Goal: Task Accomplishment & Management: Complete application form

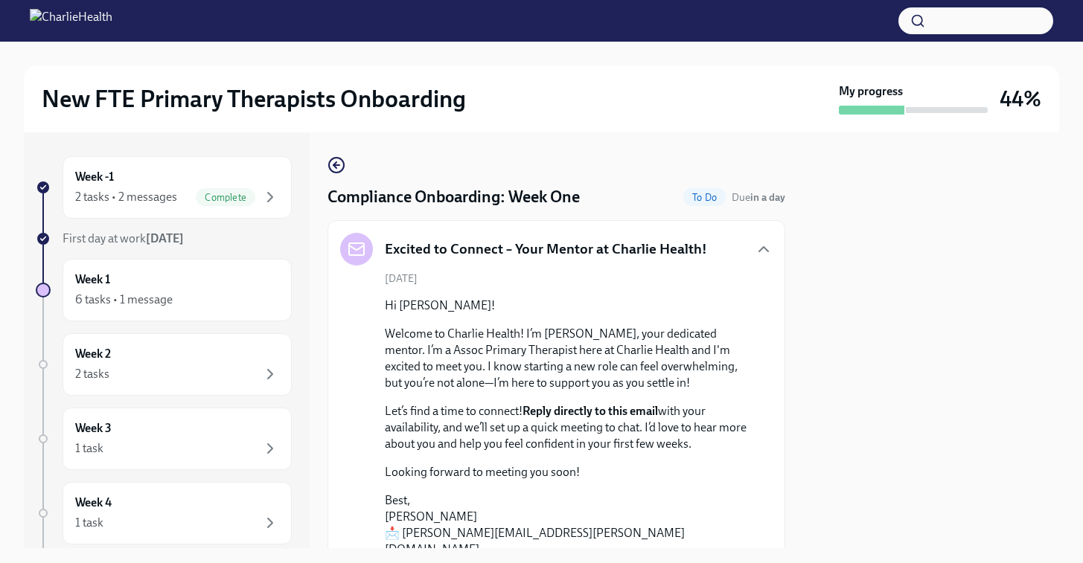
scroll to position [2450, 0]
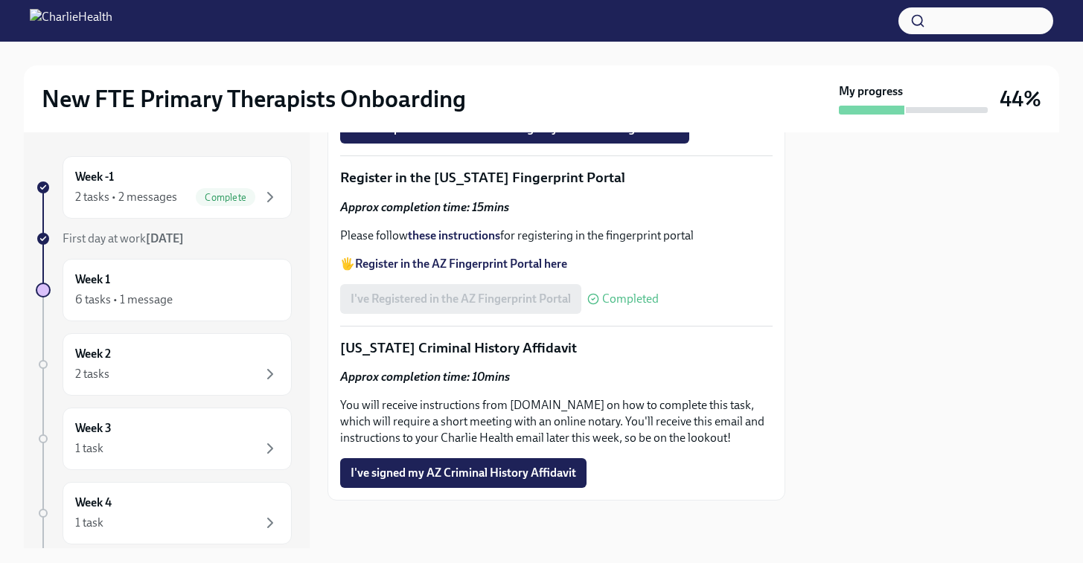
click at [856, 340] on div at bounding box center [931, 340] width 256 height 416
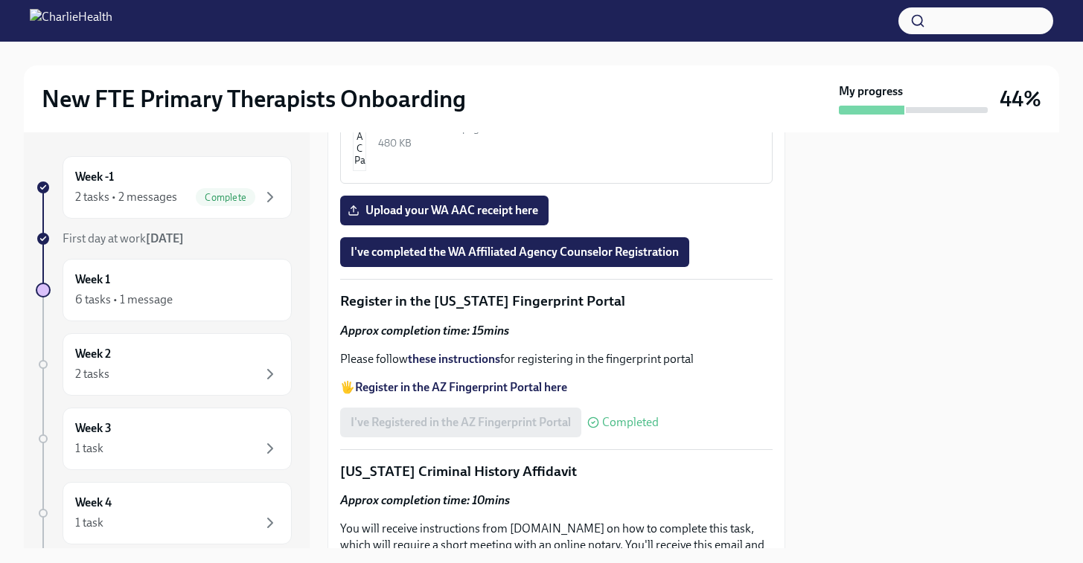
scroll to position [2042, 0]
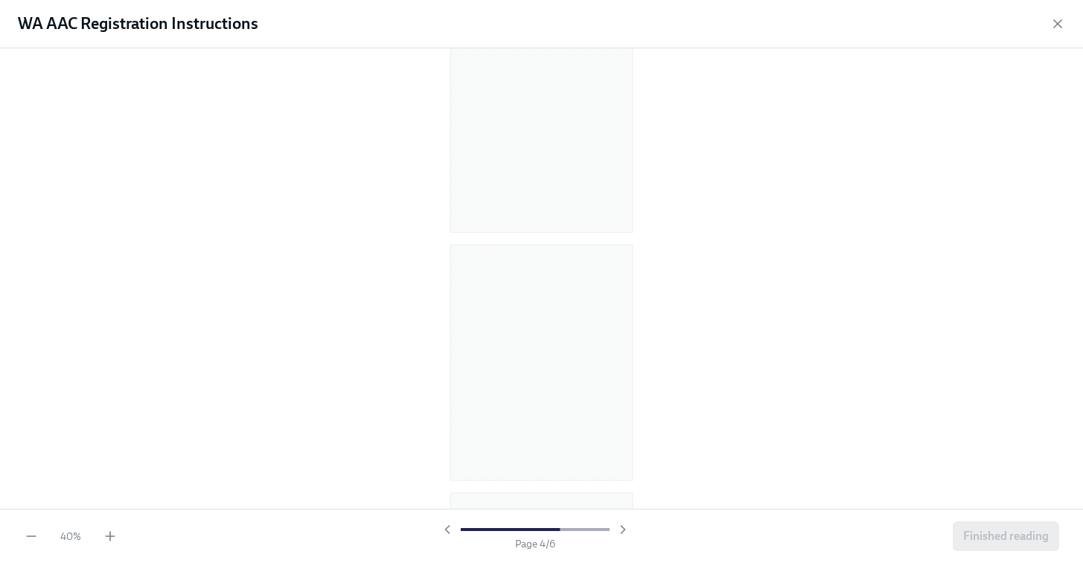
scroll to position [579, 0]
click at [109, 534] on icon "button" at bounding box center [110, 536] width 15 height 15
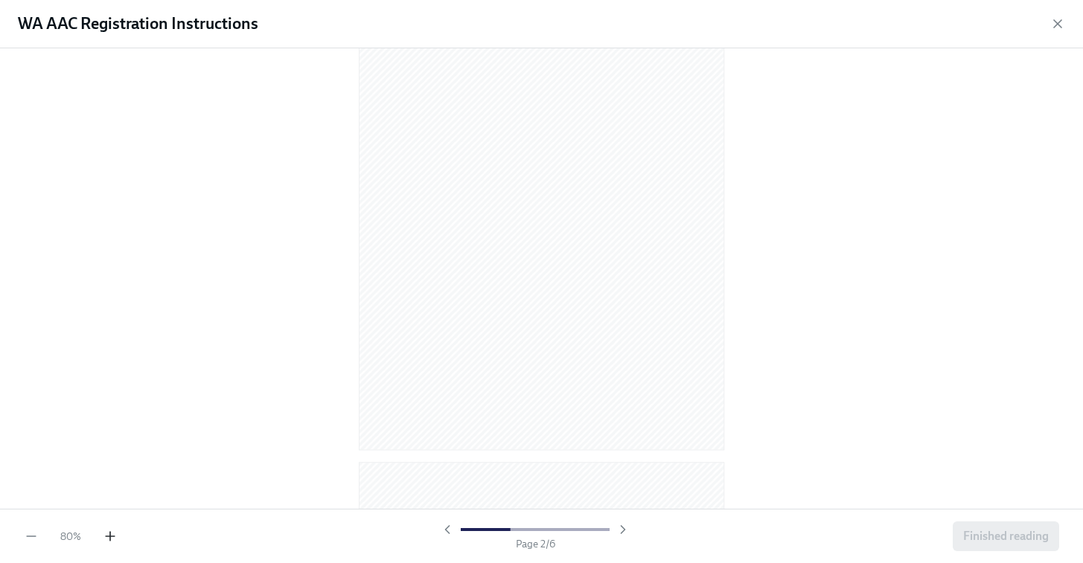
click at [109, 534] on icon "button" at bounding box center [110, 536] width 15 height 15
click at [109, 532] on icon "button" at bounding box center [110, 536] width 15 height 15
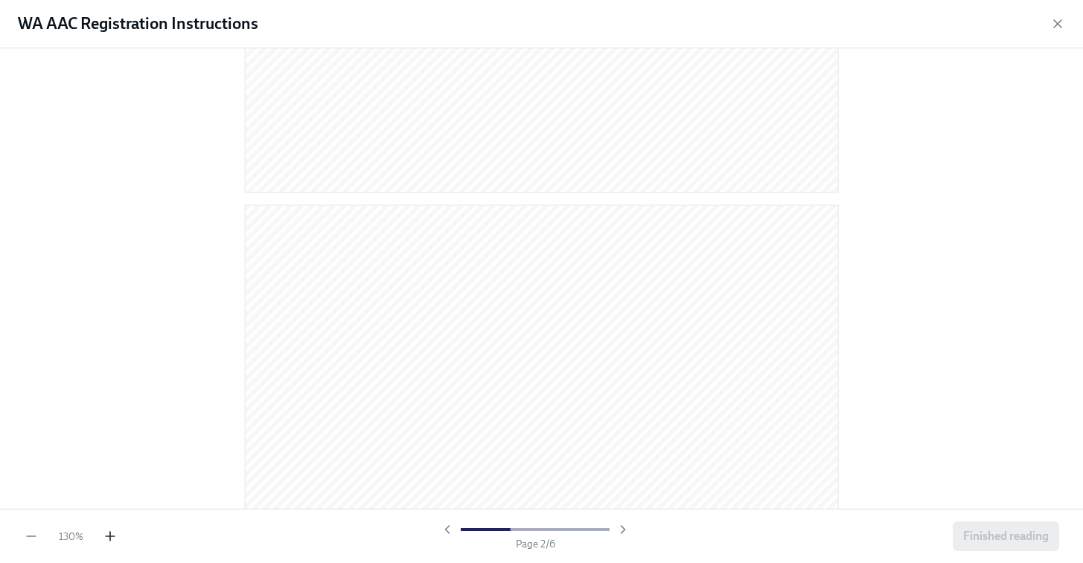
click at [109, 532] on icon "button" at bounding box center [110, 536] width 15 height 15
click at [1067, 29] on div "WA AAC Registration Instructions" at bounding box center [541, 24] width 1083 height 48
click at [1062, 28] on icon "button" at bounding box center [1057, 23] width 15 height 15
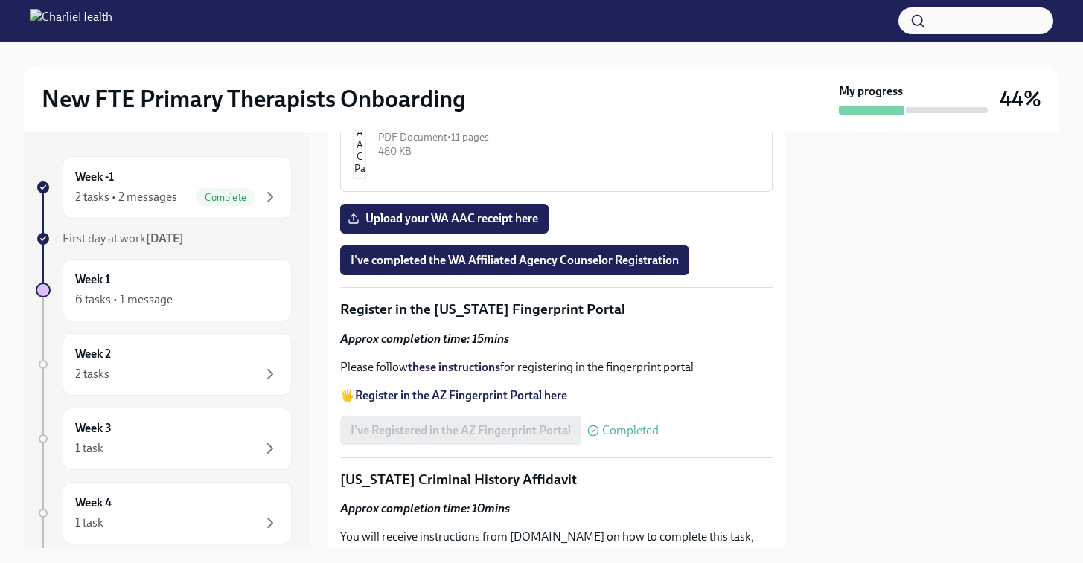
scroll to position [2037, 0]
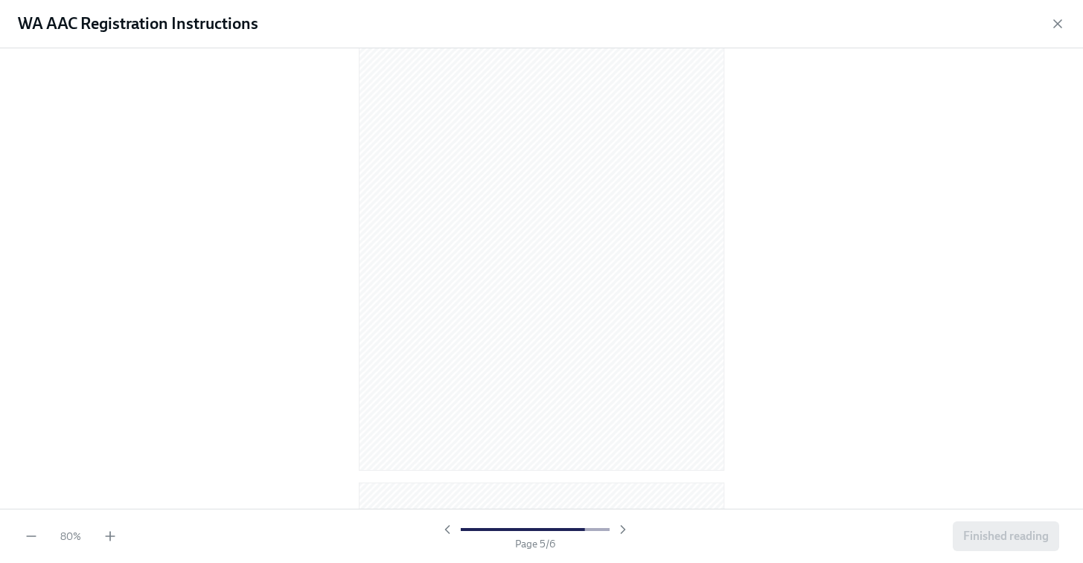
scroll to position [1385, 0]
click at [110, 536] on icon "button" at bounding box center [110, 536] width 0 height 9
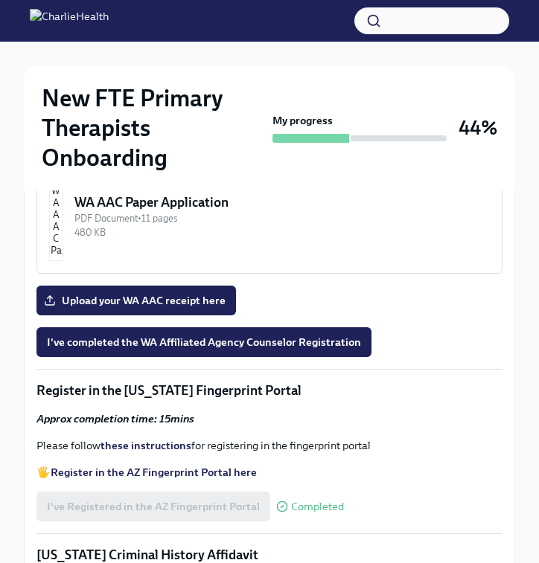
scroll to position [1664, 0]
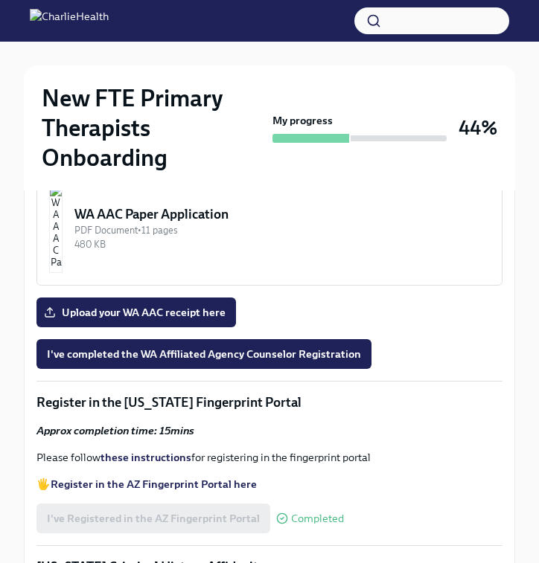
click at [191, 97] on div "WA AAC Registration Instructions" at bounding box center [281, 88] width 415 height 18
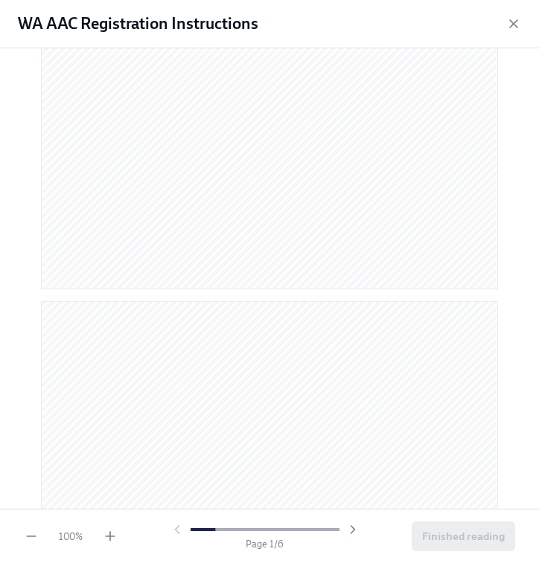
scroll to position [428, 0]
click at [115, 539] on icon "button" at bounding box center [110, 536] width 15 height 15
click at [40, 538] on div "150 %" at bounding box center [71, 536] width 94 height 15
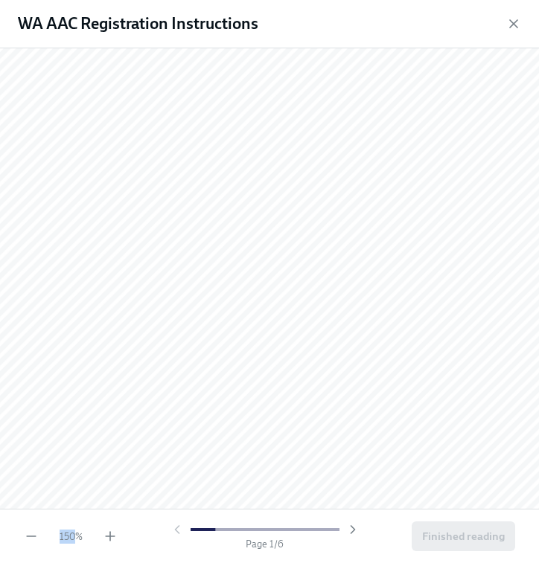
click at [40, 538] on div "150 %" at bounding box center [71, 536] width 94 height 15
click at [26, 538] on icon "button" at bounding box center [31, 536] width 15 height 15
click at [95, 541] on div "110 %" at bounding box center [71, 537] width 52 height 14
click at [106, 536] on icon "button" at bounding box center [110, 536] width 15 height 15
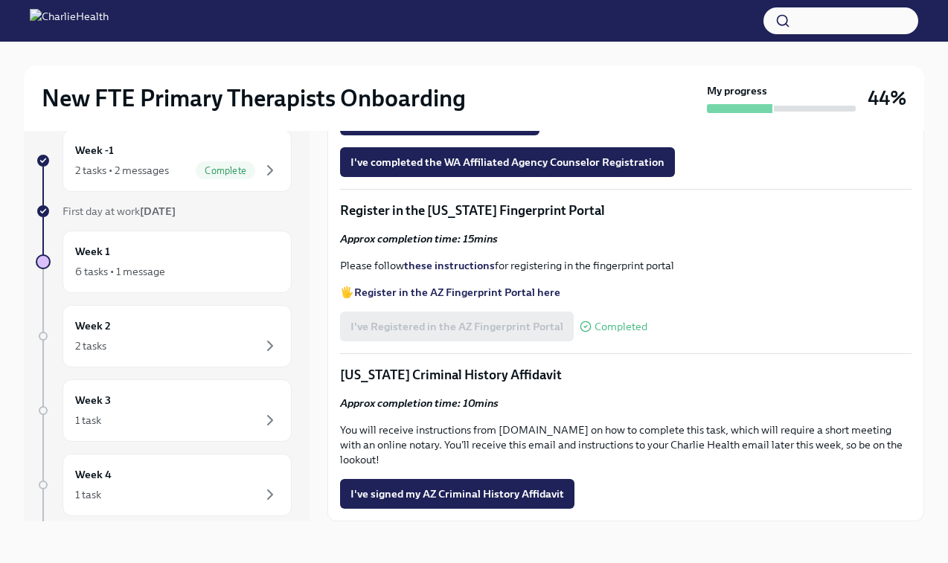
scroll to position [1777, 0]
click at [500, 128] on span "Upload your WA AAC receipt here" at bounding box center [439, 120] width 179 height 15
click at [0, 0] on input "Upload your WA AAC receipt here" at bounding box center [0, 0] width 0 height 0
click at [635, 170] on span "I've completed the WA Affiliated Agency Counselor Registration" at bounding box center [507, 162] width 314 height 15
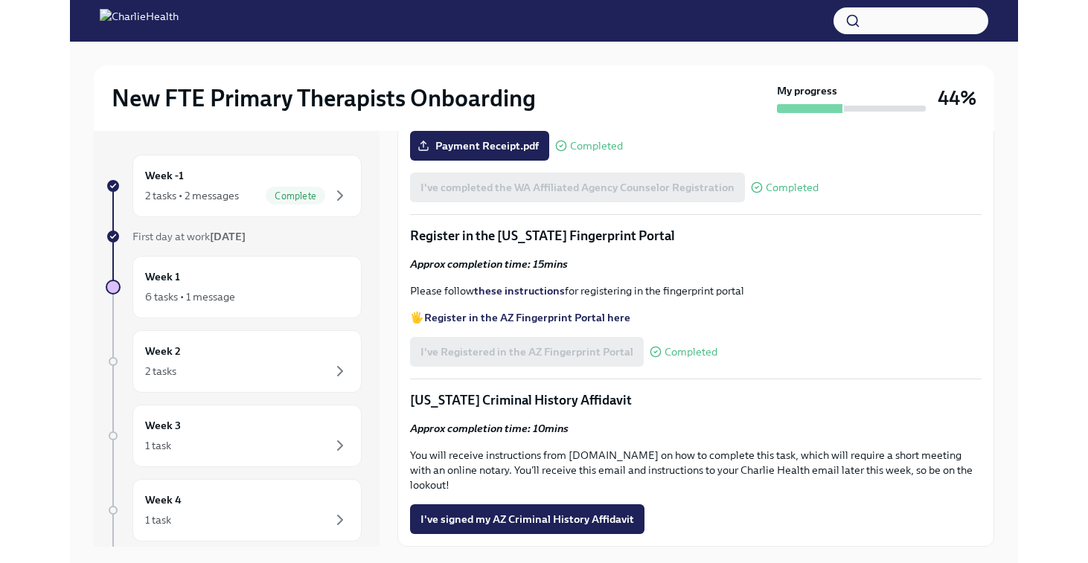
scroll to position [1883, 0]
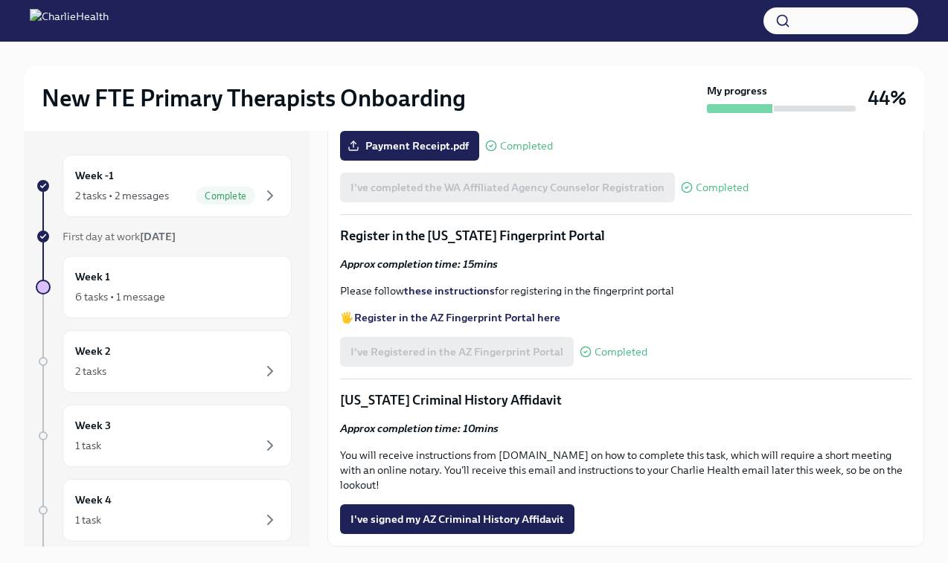
click at [523, 409] on p "[US_STATE] Criminal History Affidavit" at bounding box center [625, 400] width 571 height 18
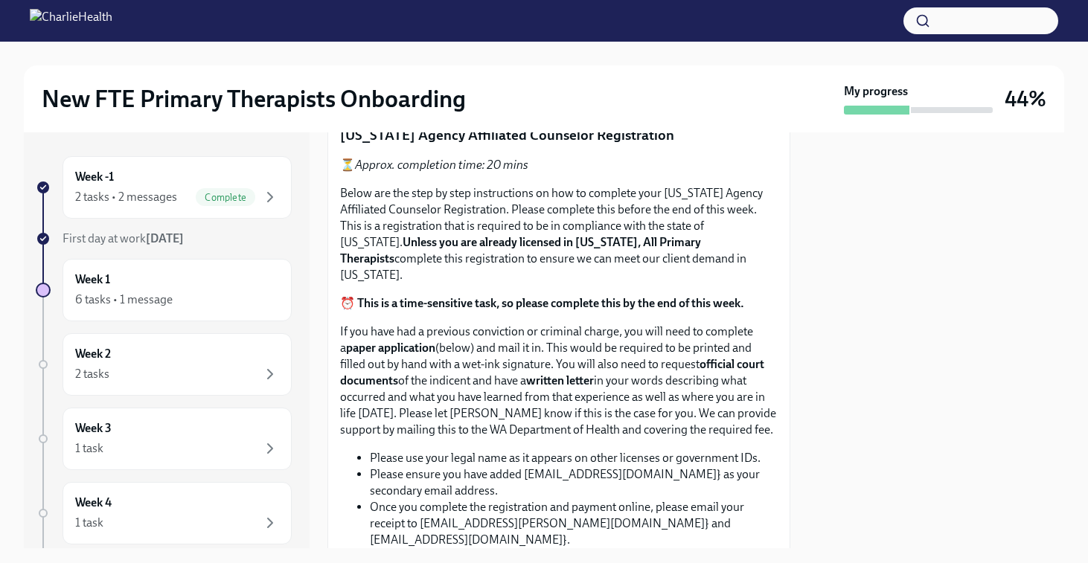
scroll to position [2193, 0]
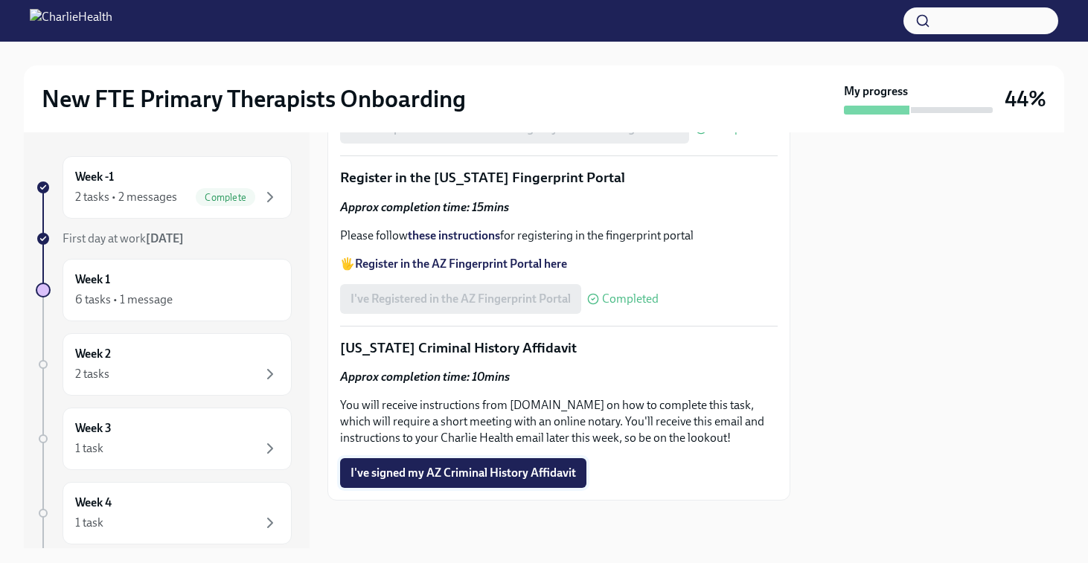
click at [464, 484] on button "I've signed my AZ Criminal History Affidavit" at bounding box center [463, 473] width 246 height 30
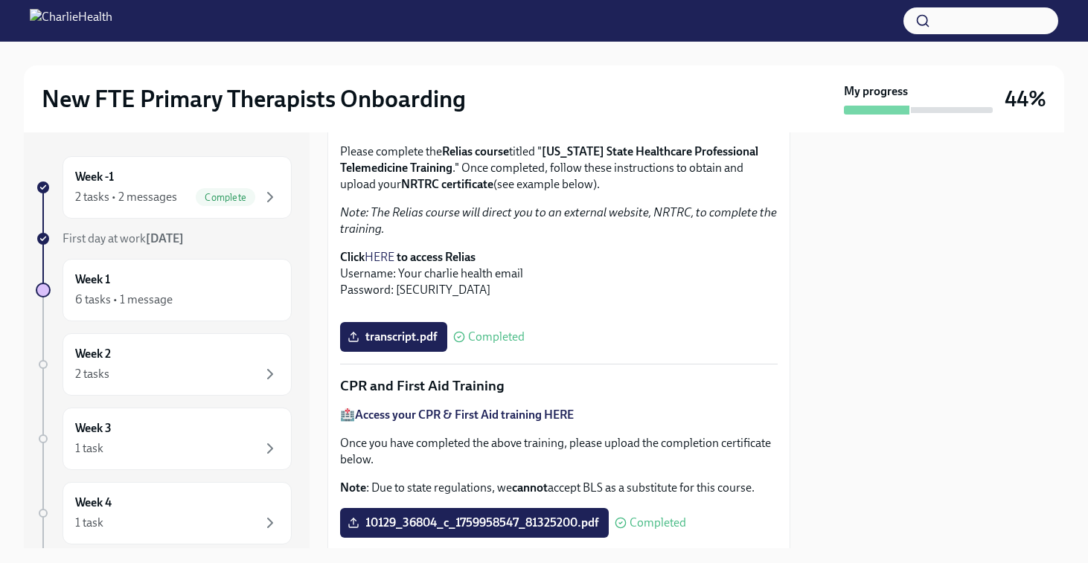
scroll to position [0, 0]
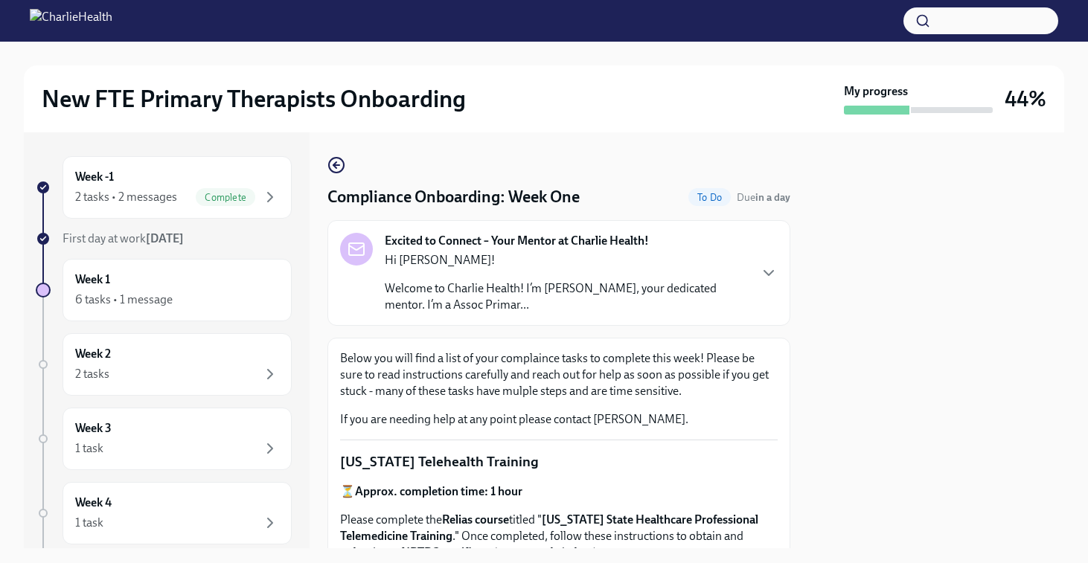
click at [730, 273] on div "Hi [PERSON_NAME]! Welcome to Charlie Health! I’m [PERSON_NAME], your dedicated …" at bounding box center [566, 282] width 363 height 61
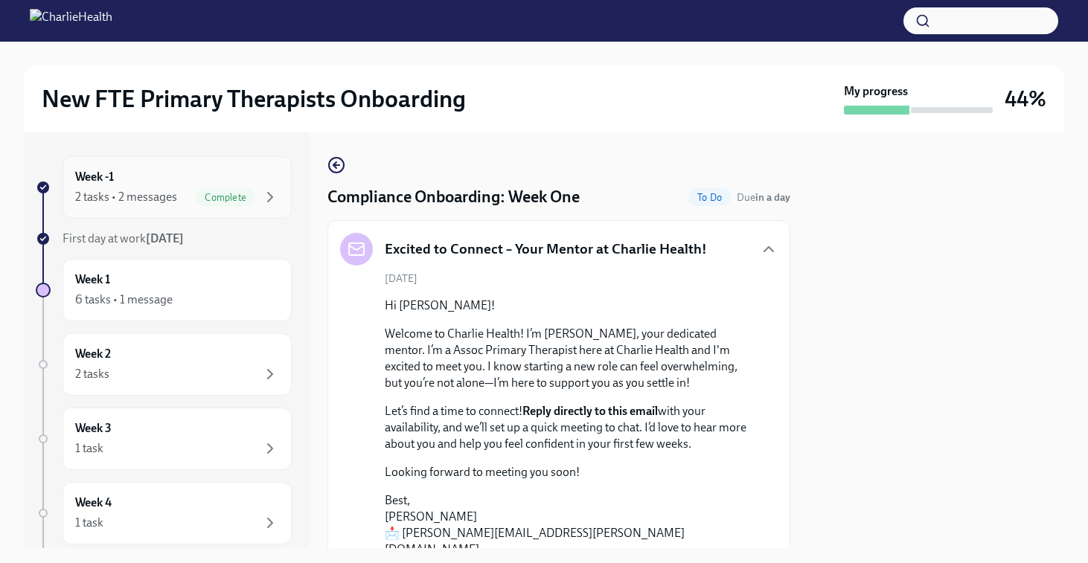
click at [192, 180] on div "Week -1 2 tasks • 2 messages Complete" at bounding box center [177, 187] width 204 height 37
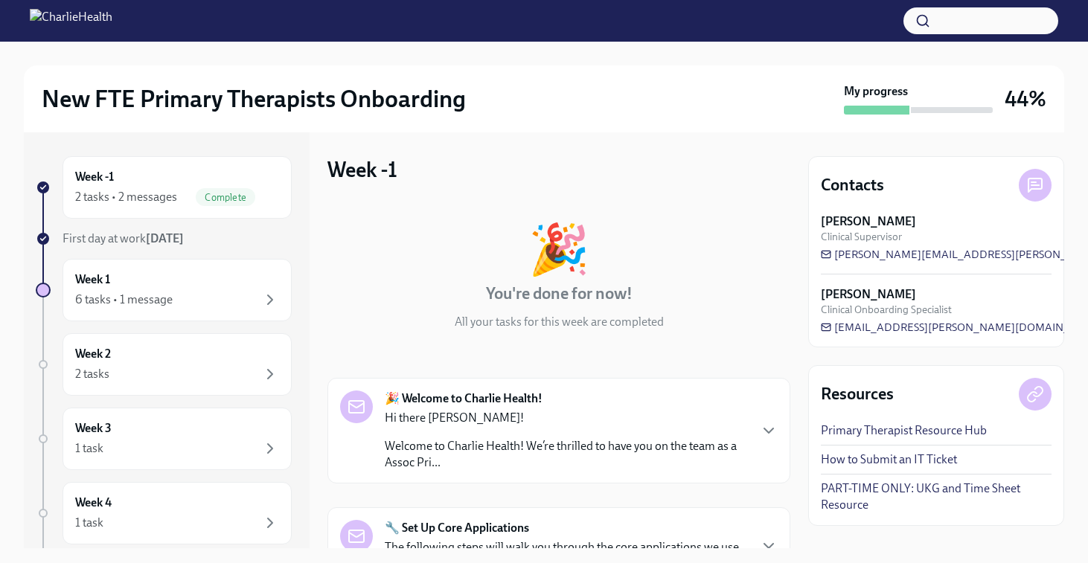
scroll to position [252, 0]
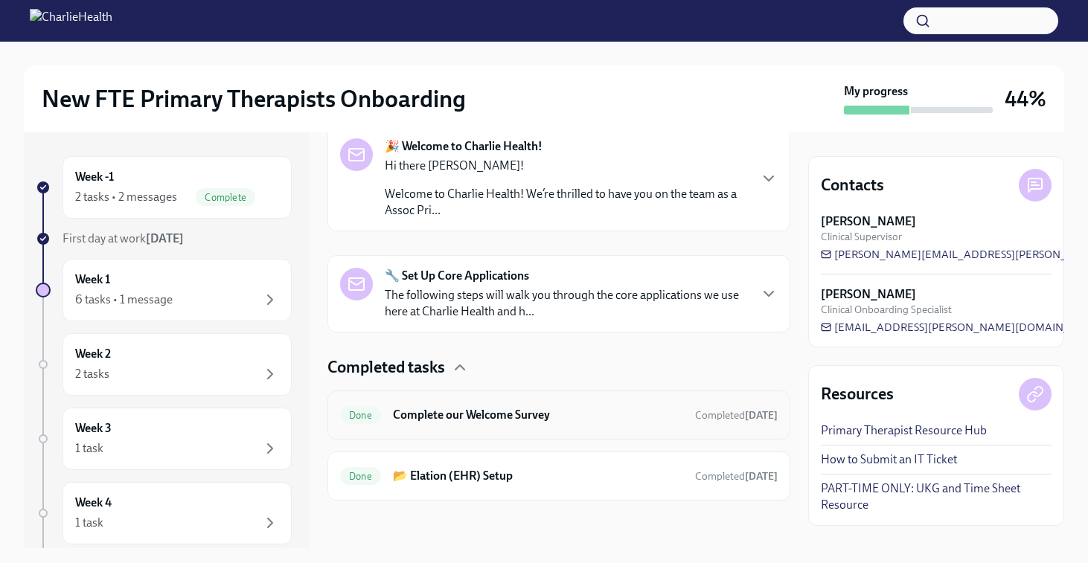
click at [426, 425] on div "Done Complete our Welcome Survey Completed [DATE]" at bounding box center [558, 415] width 437 height 24
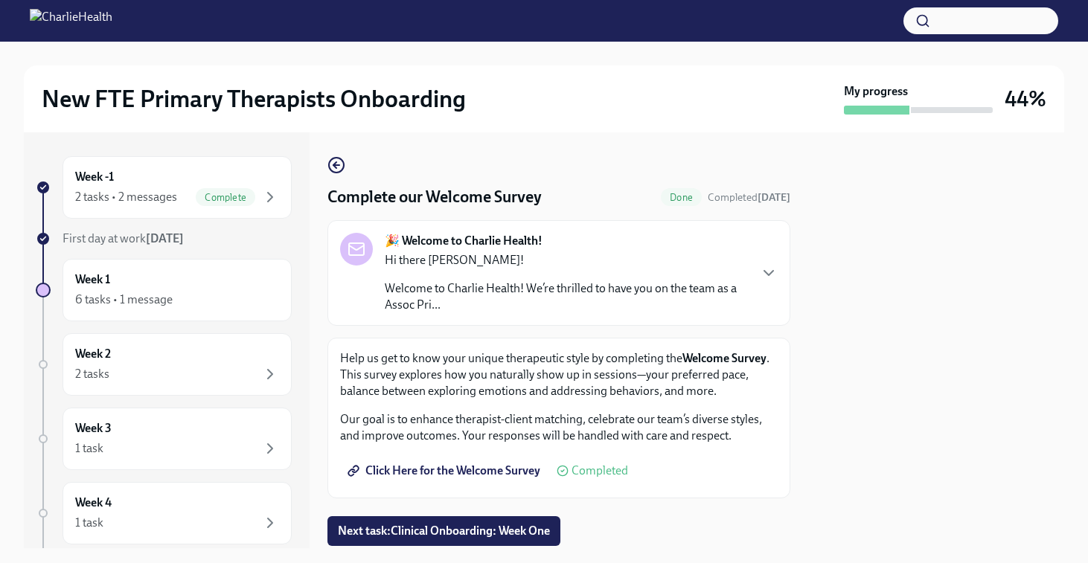
scroll to position [45, 0]
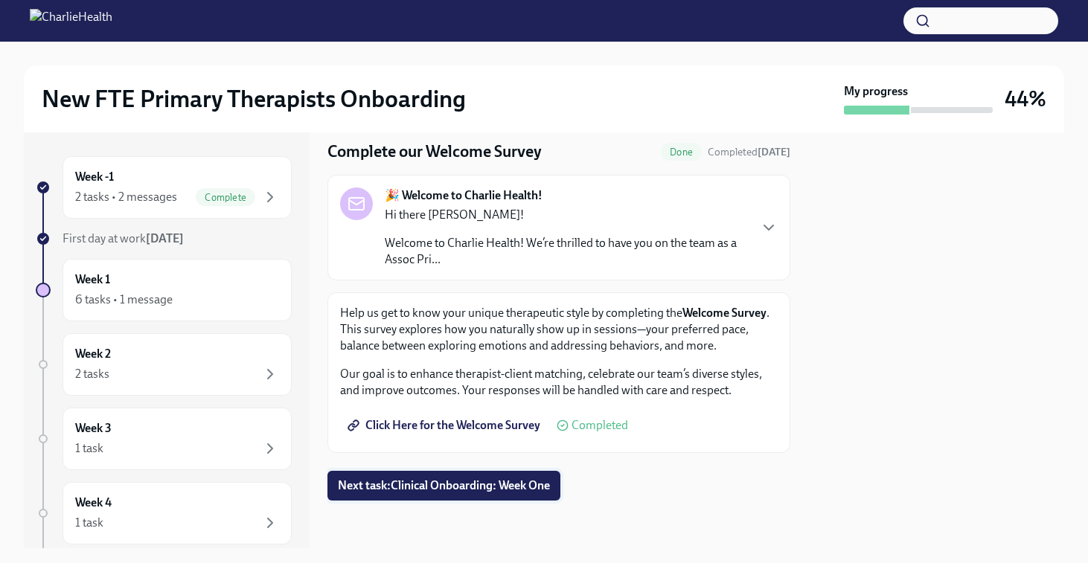
click at [402, 484] on span "Next task : Clinical Onboarding: Week One" at bounding box center [444, 485] width 212 height 15
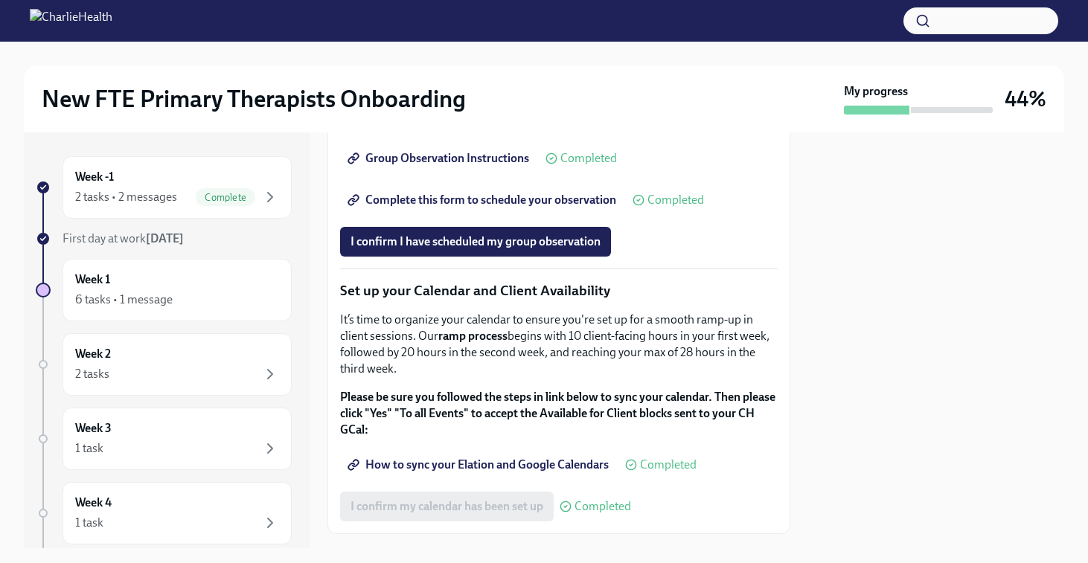
scroll to position [2274, 0]
click at [876, 114] on div at bounding box center [876, 110] width 65 height 9
click at [870, 281] on div at bounding box center [936, 340] width 256 height 416
click at [883, 376] on div at bounding box center [936, 340] width 256 height 416
click at [223, 293] on div "6 tasks • 1 message" at bounding box center [177, 300] width 204 height 18
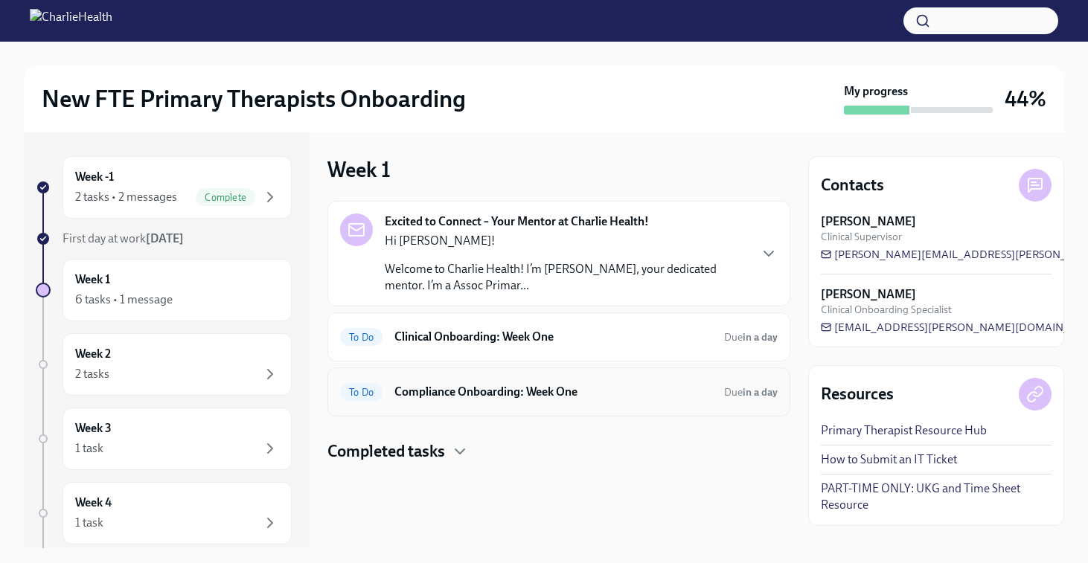
click at [554, 397] on h6 "Compliance Onboarding: Week One" at bounding box center [553, 392] width 318 height 16
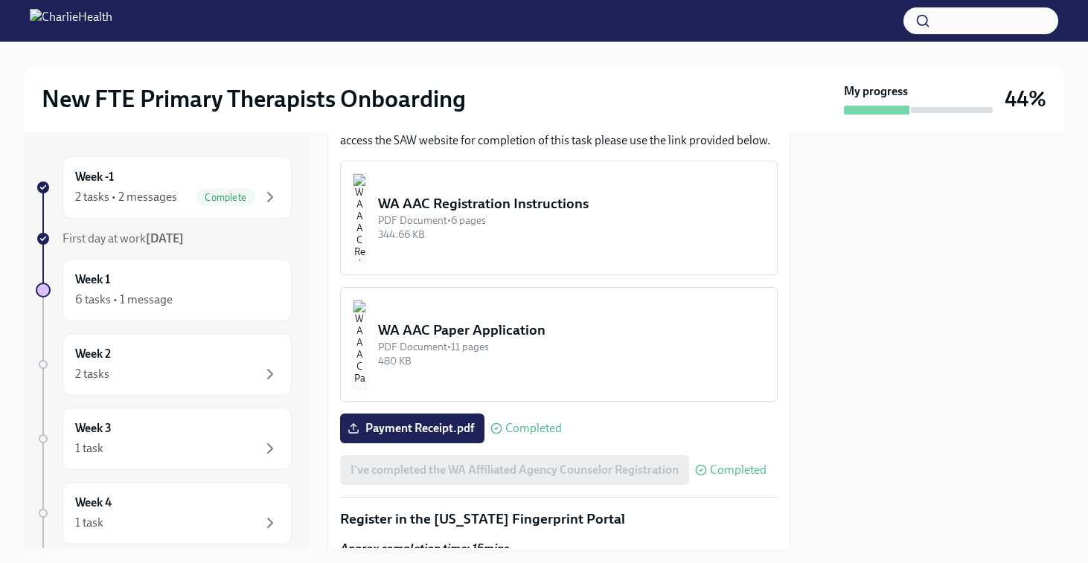
scroll to position [1553, 0]
click at [165, 276] on div "Week 1 6 tasks • 1 message" at bounding box center [177, 290] width 204 height 37
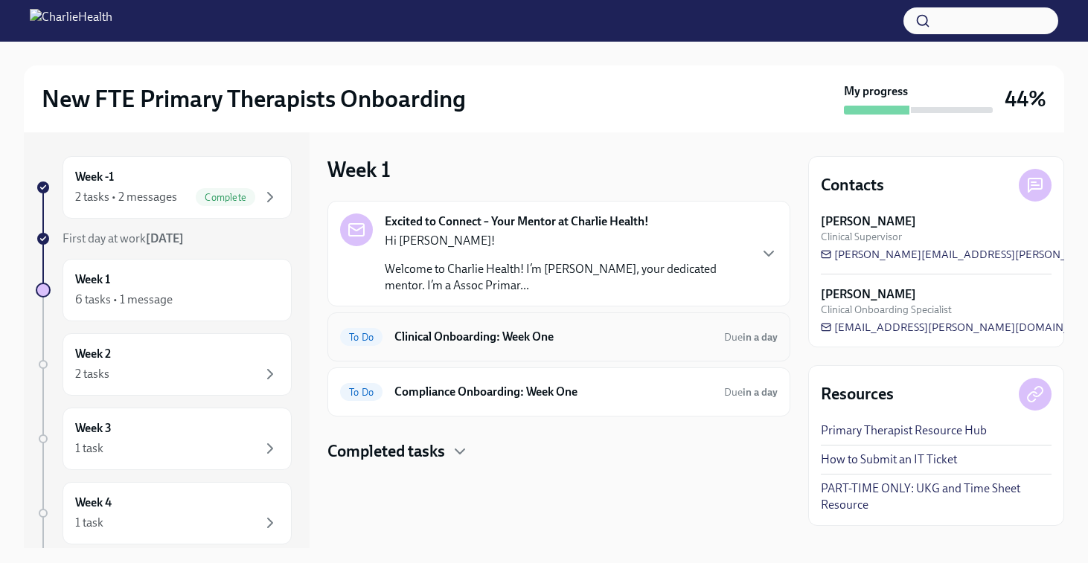
click at [493, 329] on h6 "Clinical Onboarding: Week One" at bounding box center [553, 337] width 318 height 16
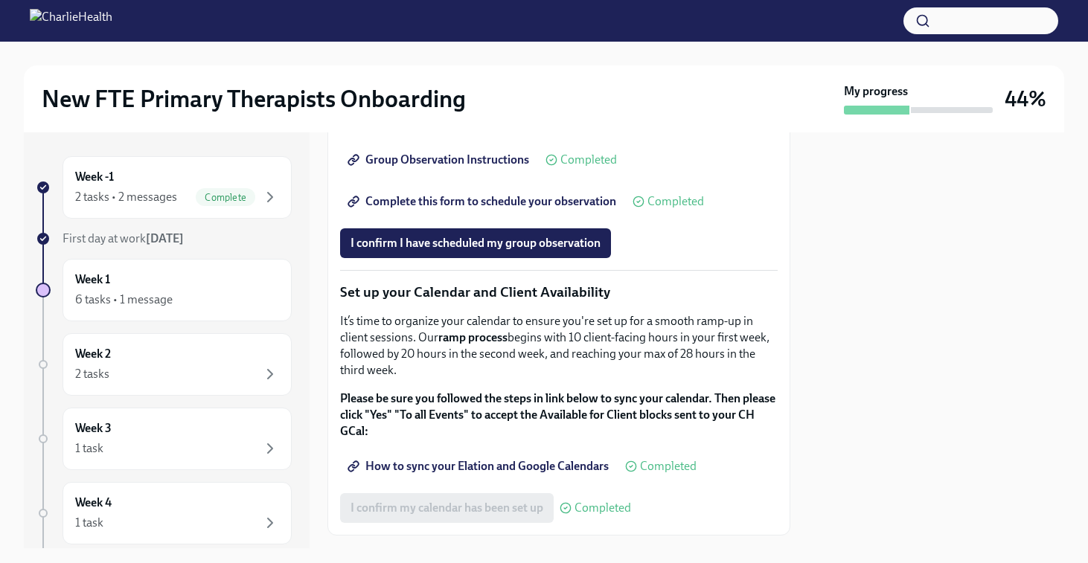
scroll to position [2484, 0]
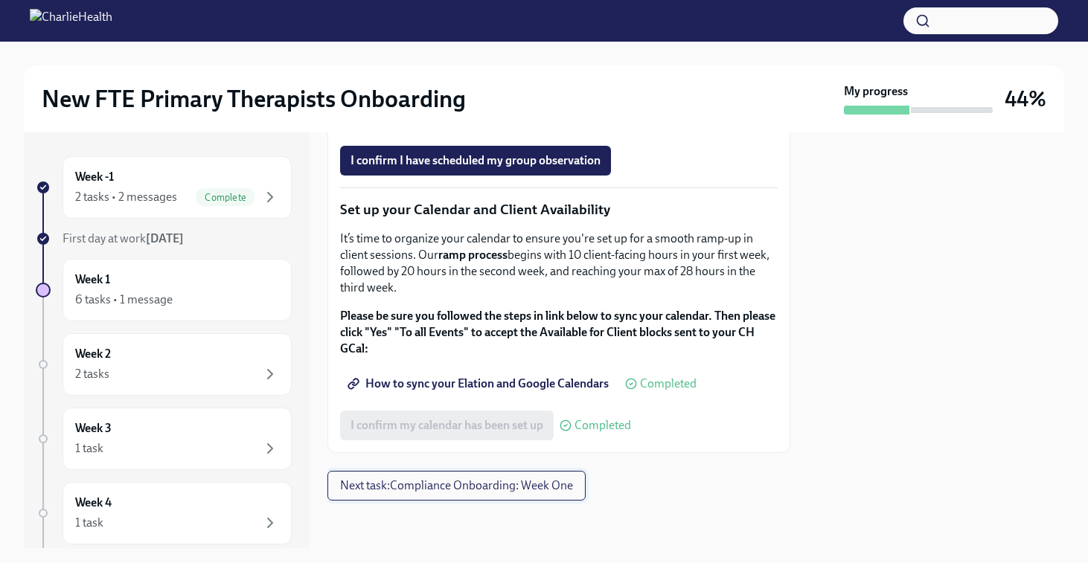
click at [453, 488] on span "Next task : Compliance Onboarding: Week One" at bounding box center [456, 485] width 233 height 15
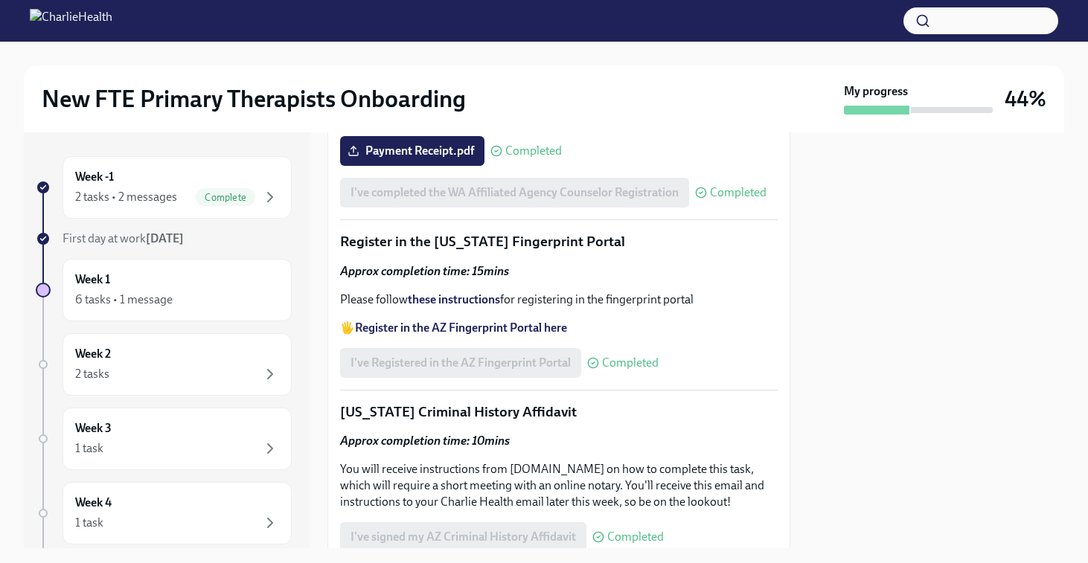
scroll to position [1827, 0]
click at [583, 126] on button "WA AAC Paper Application PDF Document • 11 pages 480 KB" at bounding box center [558, 68] width 437 height 115
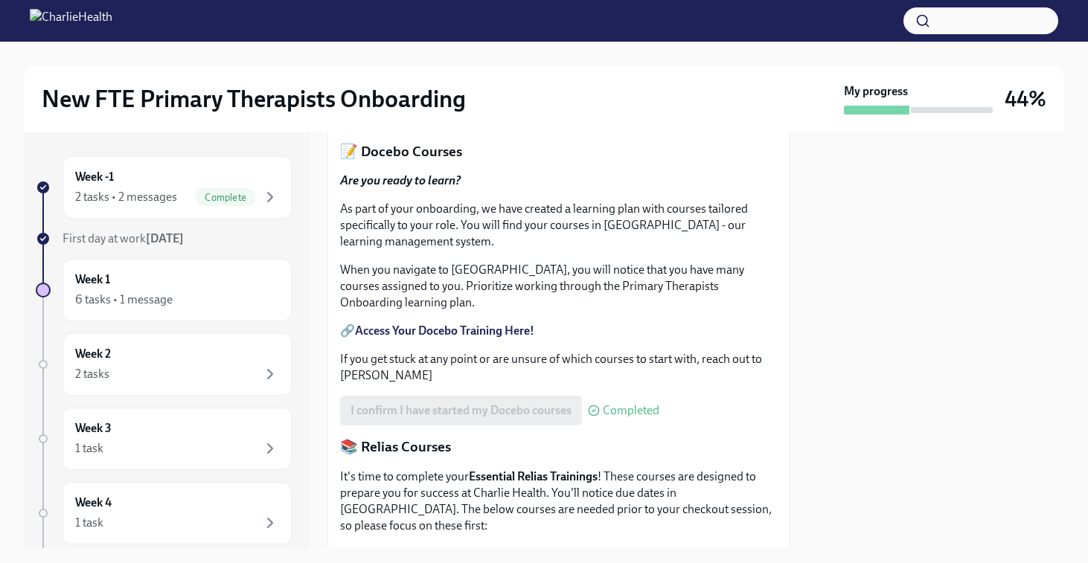
scroll to position [590, 0]
click at [132, 280] on div "Week 1 6 tasks • 1 message" at bounding box center [177, 290] width 204 height 37
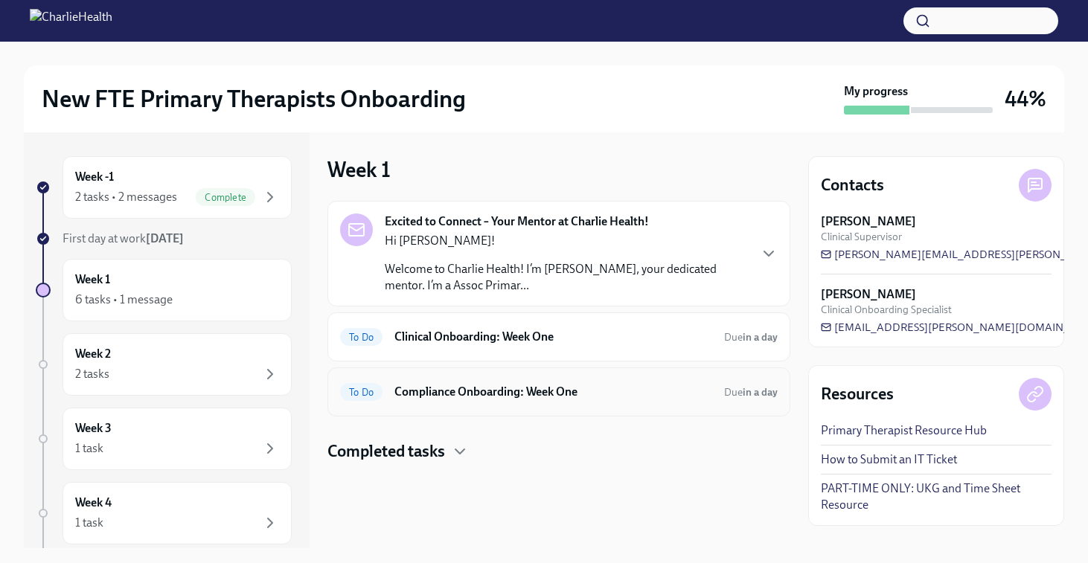
click at [487, 394] on h6 "Compliance Onboarding: Week One" at bounding box center [553, 392] width 318 height 16
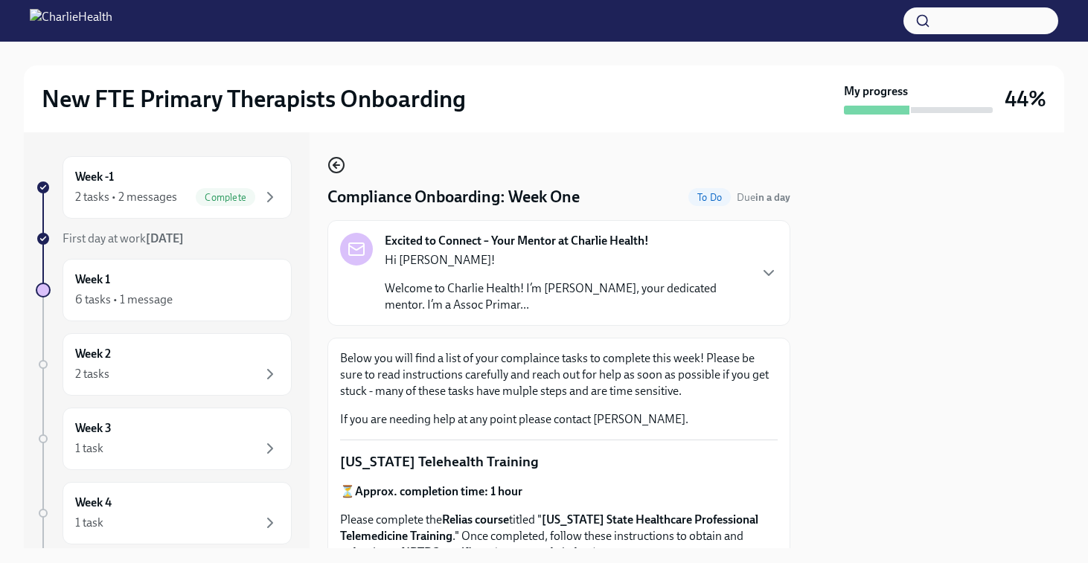
click at [336, 161] on icon "button" at bounding box center [336, 165] width 18 height 18
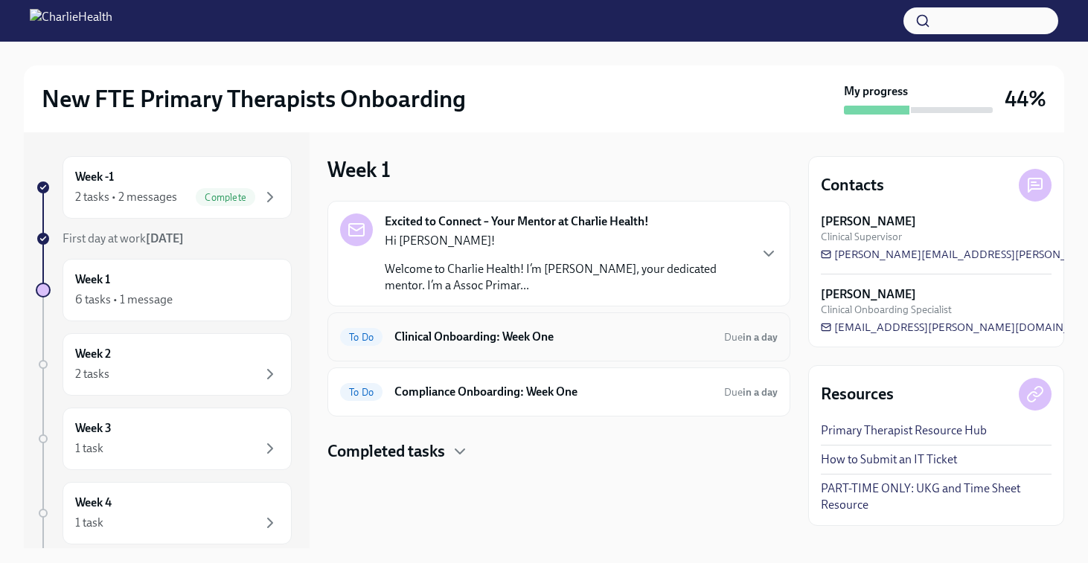
click at [586, 350] on div "To Do Clinical Onboarding: Week One Due in a day" at bounding box center [558, 336] width 463 height 49
click at [550, 342] on h6 "Clinical Onboarding: Week One" at bounding box center [553, 337] width 318 height 16
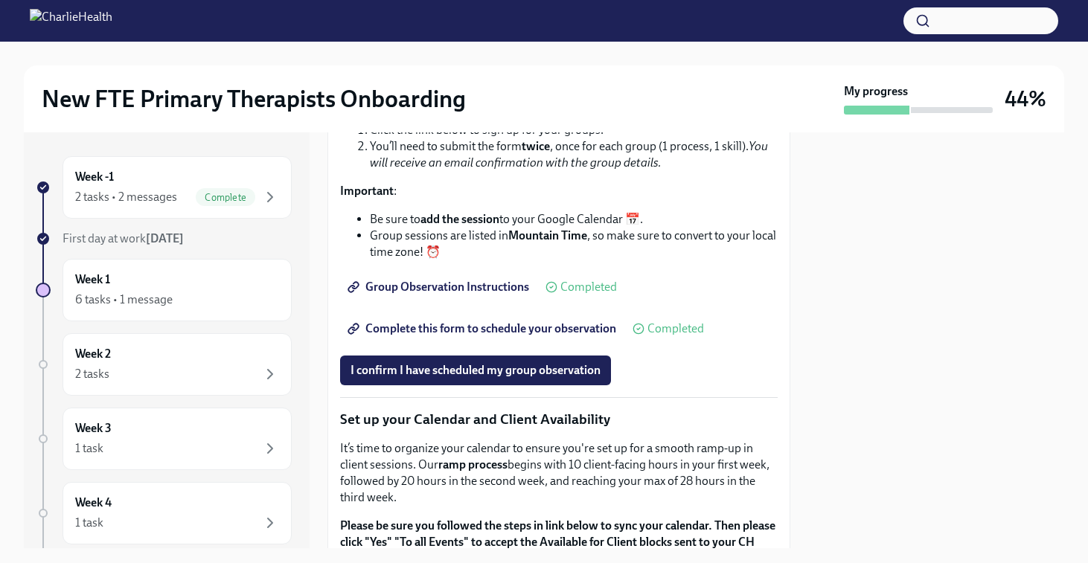
scroll to position [2150, 0]
